Goal: Task Accomplishment & Management: Complete application form

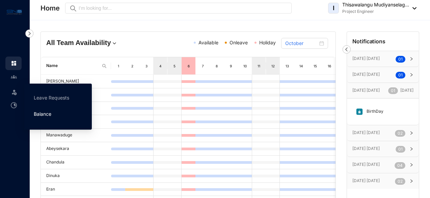
click at [46, 114] on link "Balance" at bounding box center [43, 114] width 18 height 6
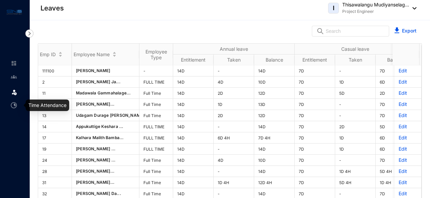
click at [14, 102] on img at bounding box center [14, 105] width 6 height 6
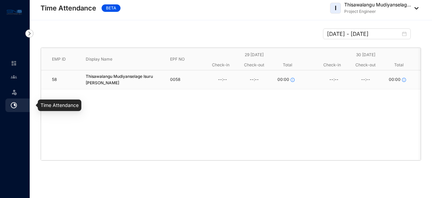
click at [12, 105] on img at bounding box center [14, 105] width 6 height 6
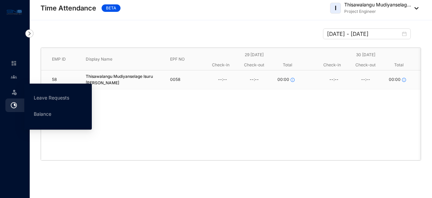
click at [12, 93] on img at bounding box center [14, 91] width 7 height 7
click at [45, 98] on link "Leave Requests" at bounding box center [51, 98] width 35 height 6
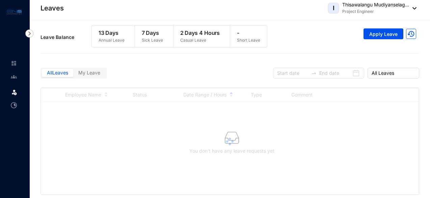
click at [96, 72] on span "My Leave" at bounding box center [89, 73] width 22 height 6
click at [73, 74] on input "My Leave" at bounding box center [73, 74] width 0 height 0
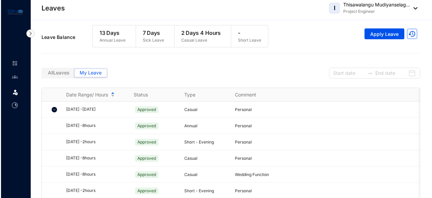
scroll to position [115, 0]
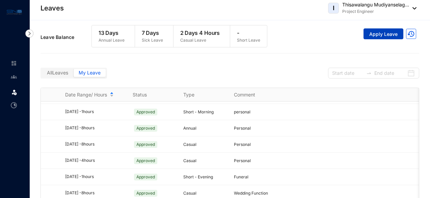
click at [383, 35] on span "Apply Leave" at bounding box center [383, 34] width 28 height 7
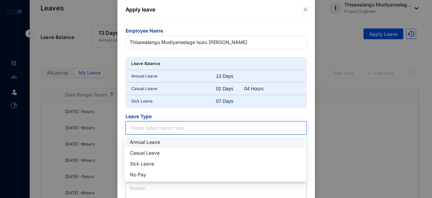
click at [193, 128] on input "search" at bounding box center [216, 127] width 173 height 13
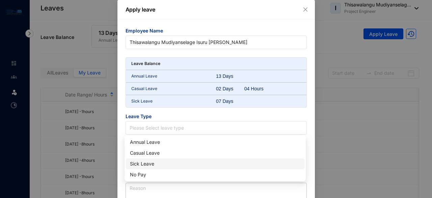
click at [175, 164] on div "Sick Leave" at bounding box center [215, 163] width 171 height 7
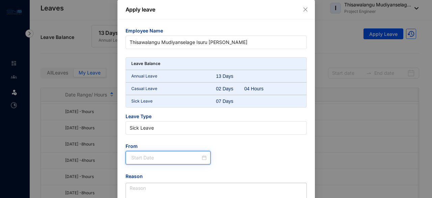
click at [169, 156] on input at bounding box center [166, 157] width 70 height 7
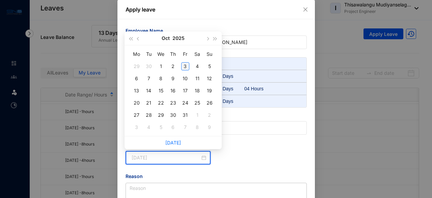
type input "[DATE]"
click at [184, 66] on div "3" at bounding box center [185, 66] width 8 height 8
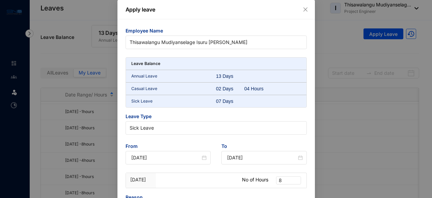
click at [211, 190] on div "Employee Name Thisawalangu Mudiyanselage Isuru [PERSON_NAME] Leave Balance Annu…" at bounding box center [216, 124] width 181 height 194
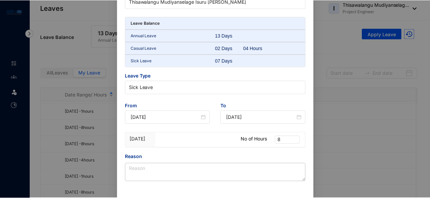
scroll to position [54, 0]
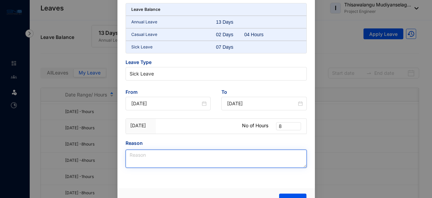
click at [215, 156] on textarea "Reason" at bounding box center [216, 158] width 181 height 18
type textarea "Fever"
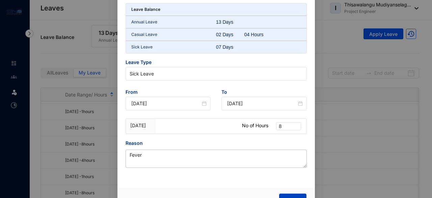
click at [300, 193] on button "Submit" at bounding box center [292, 200] width 27 height 14
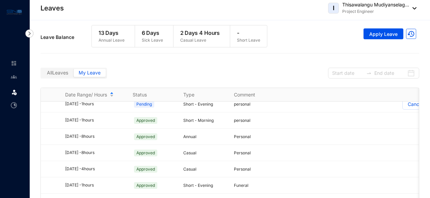
scroll to position [131, 0]
